Goal: Task Accomplishment & Management: Manage account settings

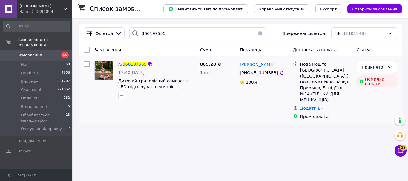
type input "366197555"
click at [134, 63] on span "366197555" at bounding box center [135, 64] width 24 height 5
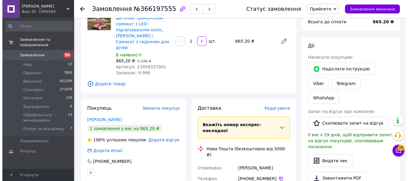
scroll to position [90, 0]
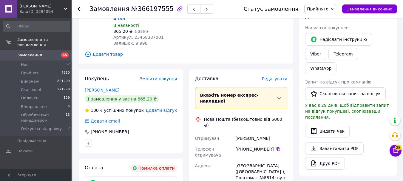
click at [282, 76] on span "Редагувати" at bounding box center [274, 78] width 25 height 5
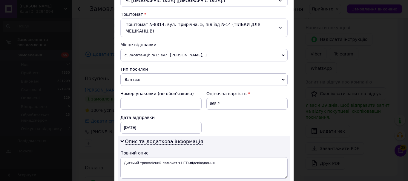
scroll to position [179, 0]
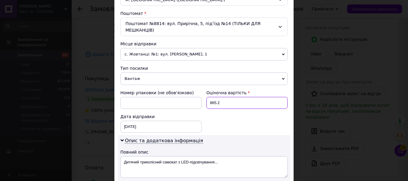
click at [214, 97] on input "865.2" at bounding box center [246, 103] width 81 height 12
click at [215, 97] on input "865.2" at bounding box center [246, 103] width 81 height 12
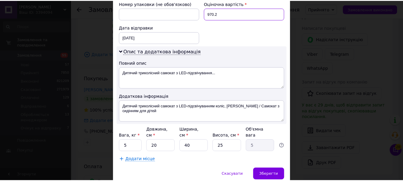
scroll to position [269, 0]
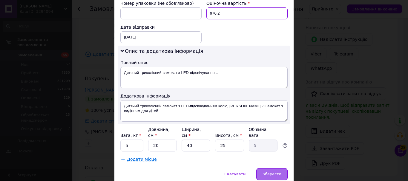
type input "970.2"
click at [272, 172] on span "Зберегти" at bounding box center [271, 174] width 19 height 4
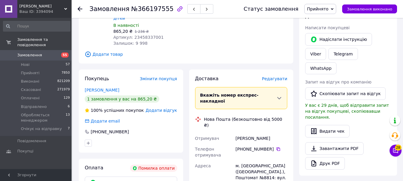
scroll to position [239, 0]
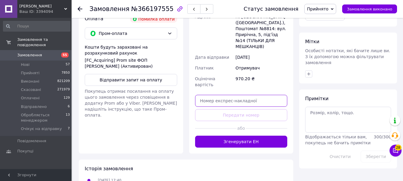
paste input "20451269302392"
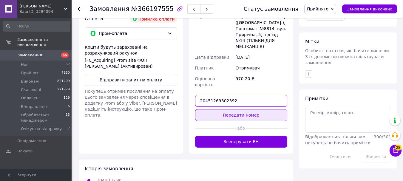
type input "20451269302392"
click at [222, 109] on button "Передати номер" at bounding box center [241, 115] width 93 height 12
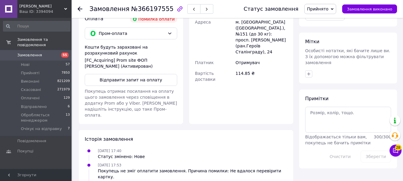
click at [82, 9] on use at bounding box center [80, 9] width 5 height 5
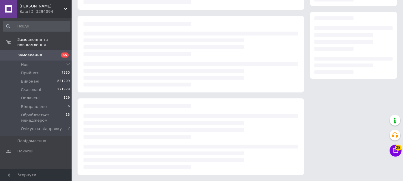
scroll to position [92, 0]
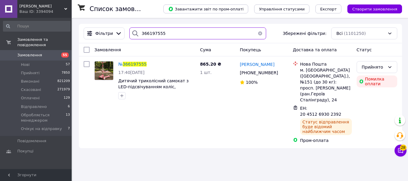
click at [152, 31] on input "366197555" at bounding box center [197, 33] width 137 height 12
paste input "73102"
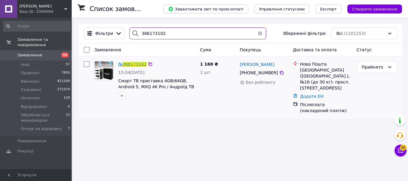
type input "366173102"
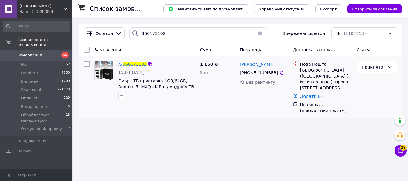
click at [135, 65] on span "366173102" at bounding box center [135, 64] width 24 height 5
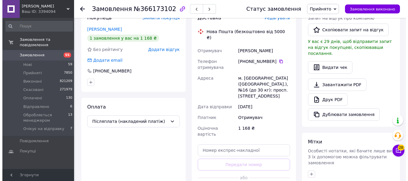
scroll to position [90, 0]
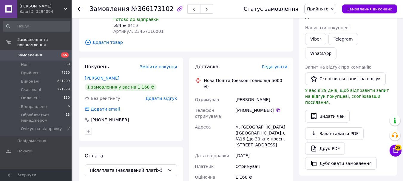
click at [277, 68] on span "Редагувати" at bounding box center [274, 66] width 25 height 5
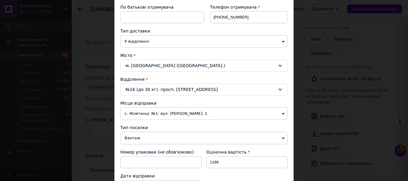
scroll to position [239, 0]
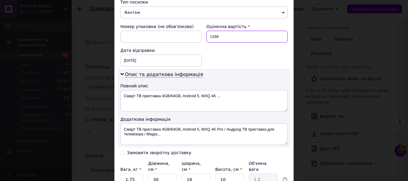
click at [221, 36] on input "1168" at bounding box center [246, 37] width 81 height 12
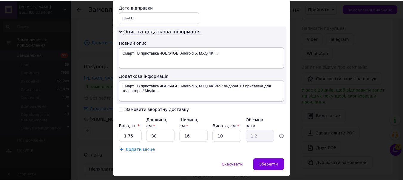
scroll to position [293, 0]
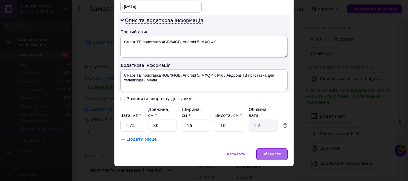
type input "1191"
click at [269, 148] on div "Зберегти" at bounding box center [271, 154] width 31 height 12
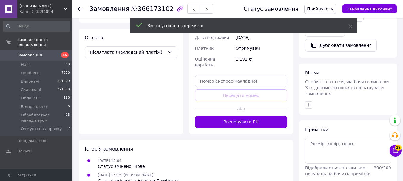
scroll to position [209, 0]
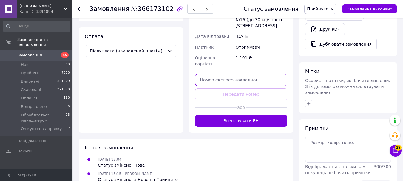
paste input "20451269303546"
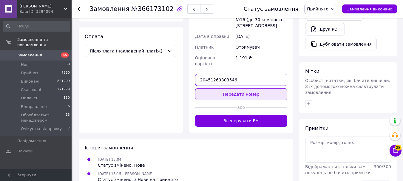
type input "20451269303546"
click at [232, 88] on button "Передати номер" at bounding box center [241, 94] width 93 height 12
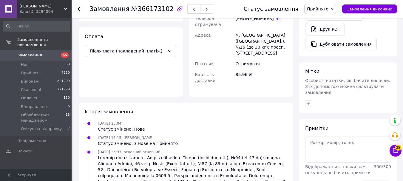
click at [77, 9] on div "Замовлення №366173102 Статус замовлення Прийнято Виконано Скасовано Оплачено Ві…" at bounding box center [238, 9] width 332 height 18
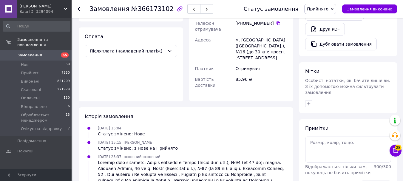
drag, startPoint x: 79, startPoint y: 7, endPoint x: 54, endPoint y: 0, distance: 26.3
click at [79, 7] on icon at bounding box center [80, 9] width 5 height 5
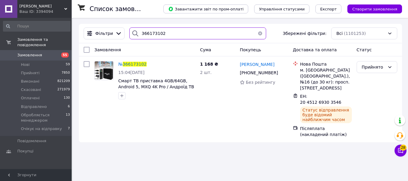
click at [152, 34] on input "366173102" at bounding box center [197, 33] width 137 height 12
paste input "97573"
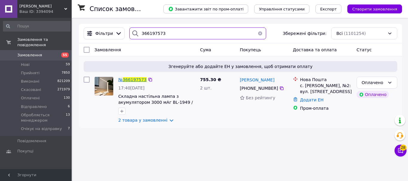
type input "366197573"
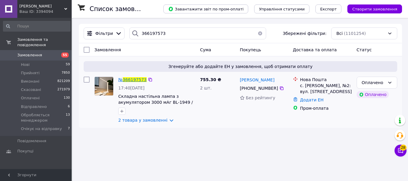
click at [136, 80] on span "366197573" at bounding box center [135, 79] width 24 height 5
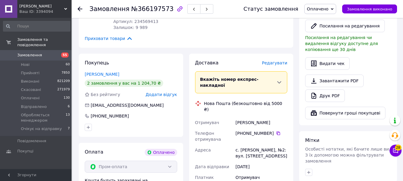
scroll to position [269, 0]
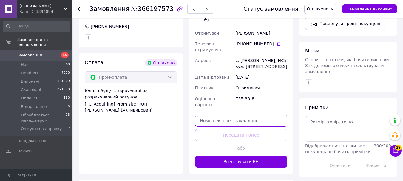
paste input "20451269303998"
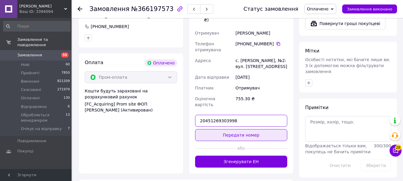
type input "20451269303998"
click at [244, 129] on button "Передати номер" at bounding box center [241, 135] width 93 height 12
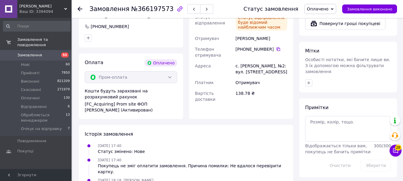
click at [79, 9] on use at bounding box center [80, 9] width 5 height 5
